Goal: Task Accomplishment & Management: Manage account settings

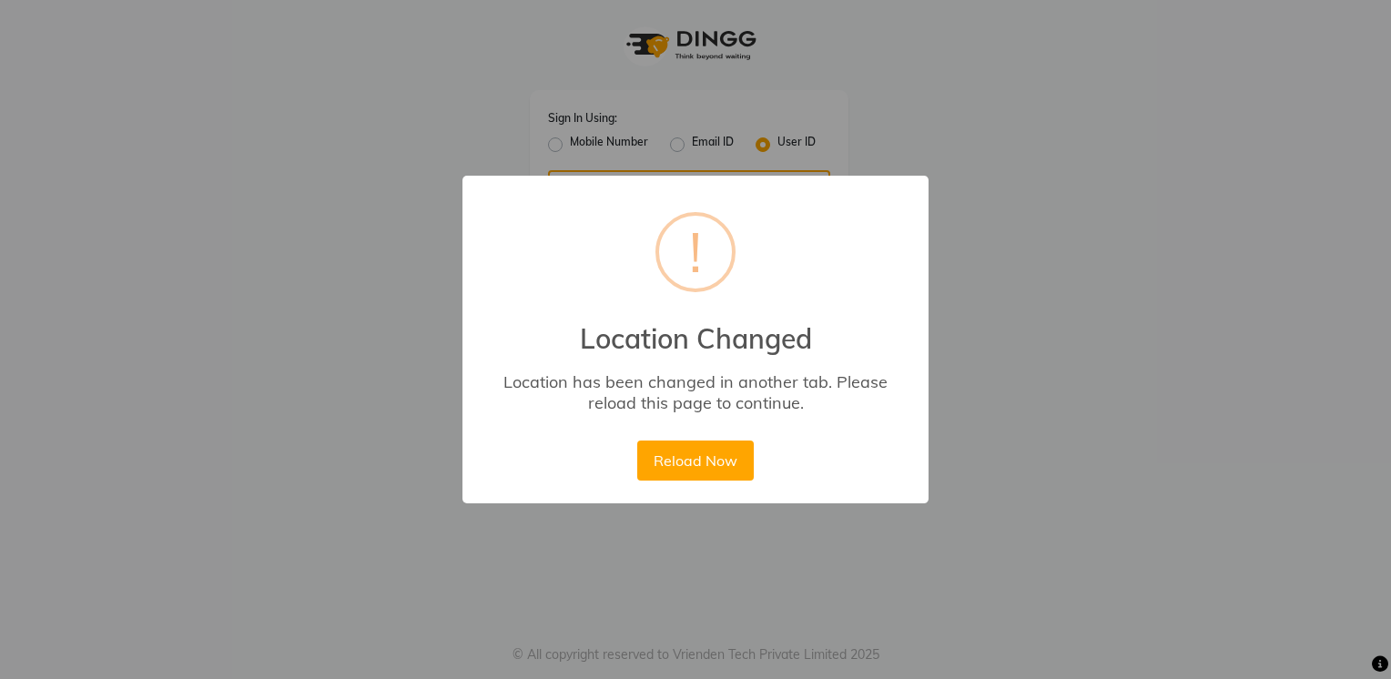
type input "8275302900"
click at [703, 461] on button "Reload Now" at bounding box center [695, 461] width 116 height 40
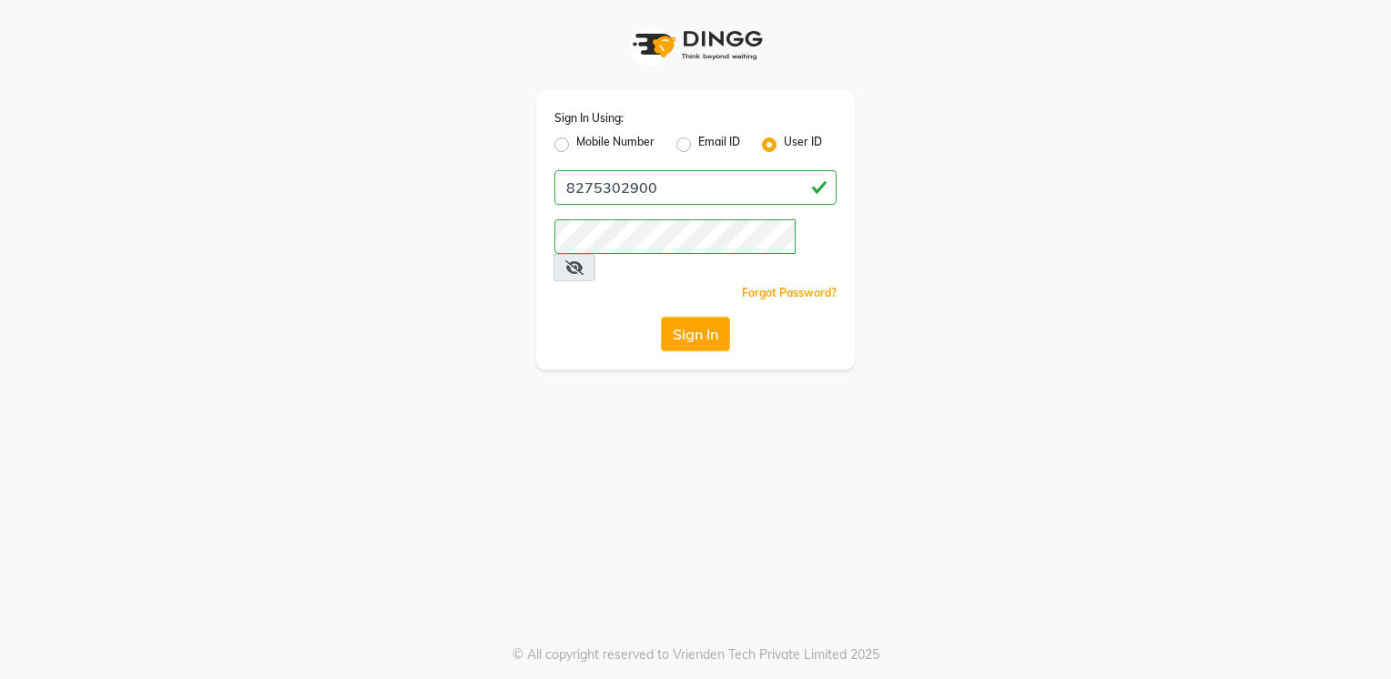
click at [624, 148] on label "Mobile Number" at bounding box center [615, 145] width 78 height 22
click at [588, 146] on input "Mobile Number" at bounding box center [582, 140] width 12 height 12
radio input "true"
radio input "false"
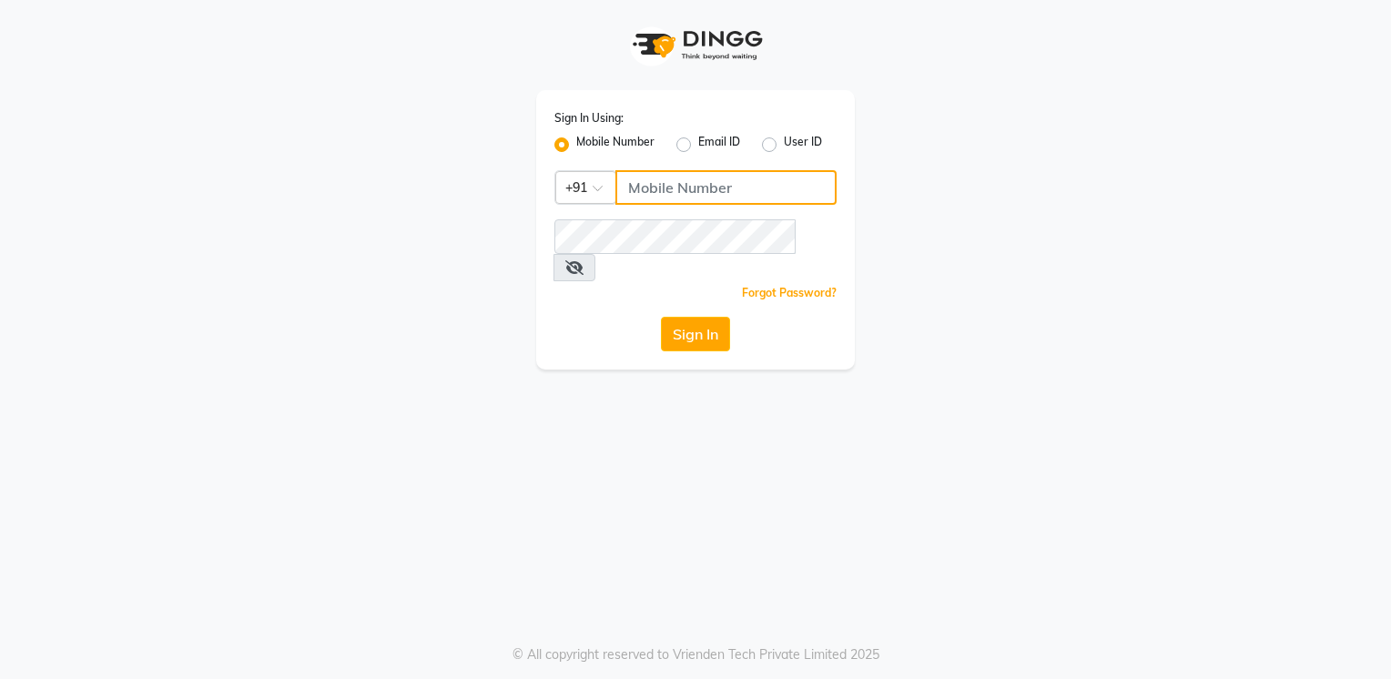
click at [634, 179] on input "Username" at bounding box center [725, 187] width 221 height 35
type input "8275302900"
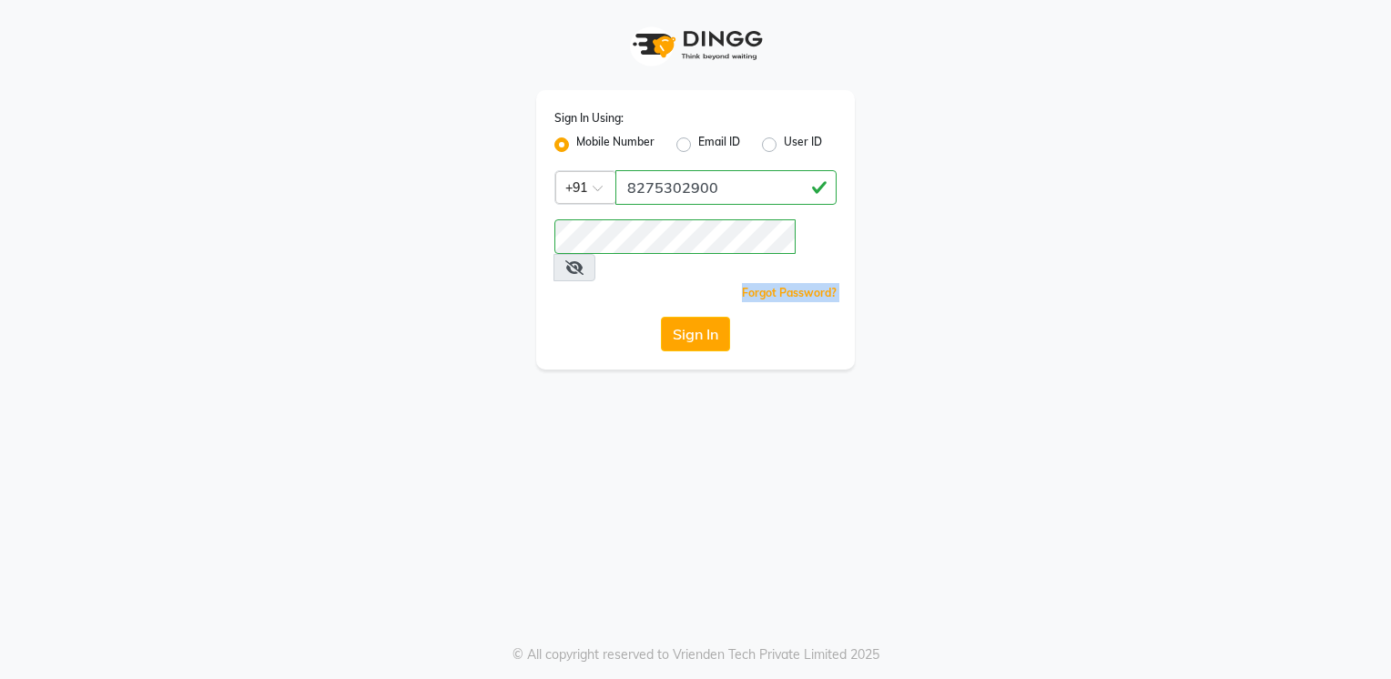
click at [682, 282] on div "Sign In Using: Mobile Number Email ID User ID Country Code × [PHONE_NUMBER] Rem…" at bounding box center [695, 229] width 319 height 279
click at [688, 317] on button "Sign In" at bounding box center [695, 334] width 69 height 35
